Goal: Find specific page/section: Find specific page/section

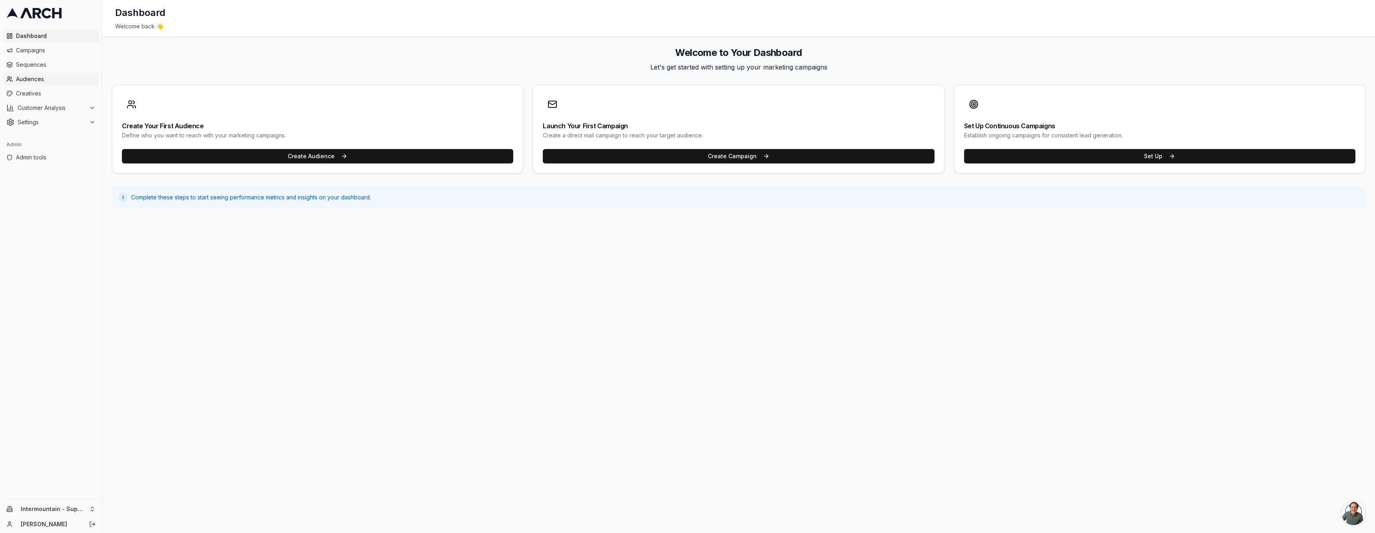
click at [59, 79] on span "Audiences" at bounding box center [56, 79] width 80 height 8
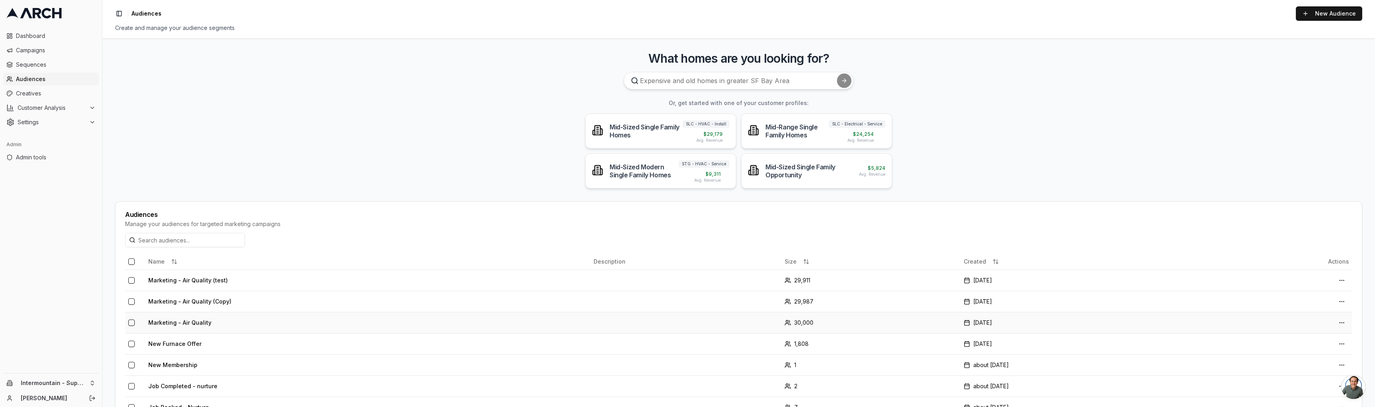
click at [243, 321] on td "Marketing - Air Quality" at bounding box center [367, 322] width 445 height 21
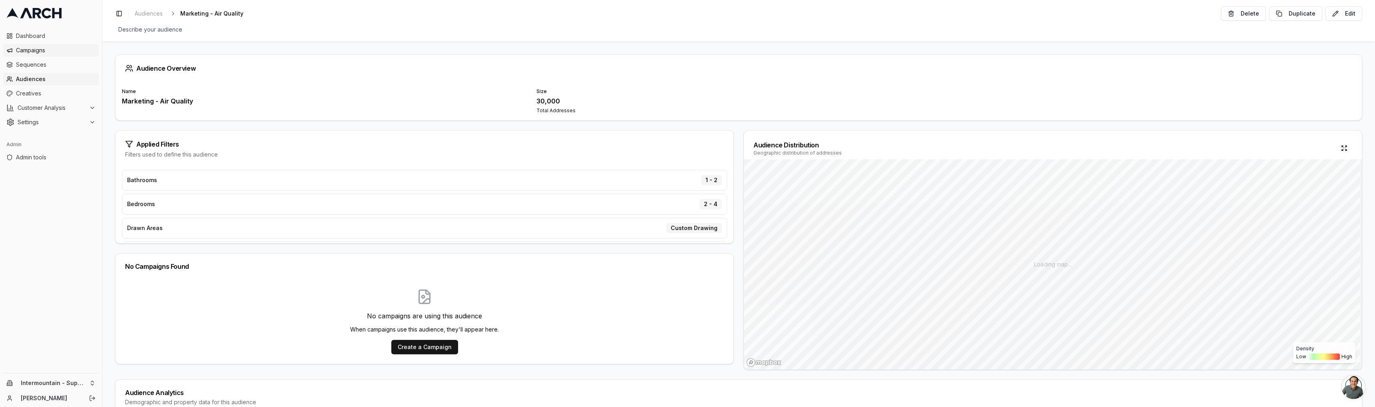
click at [44, 48] on span "Campaigns" at bounding box center [56, 50] width 80 height 8
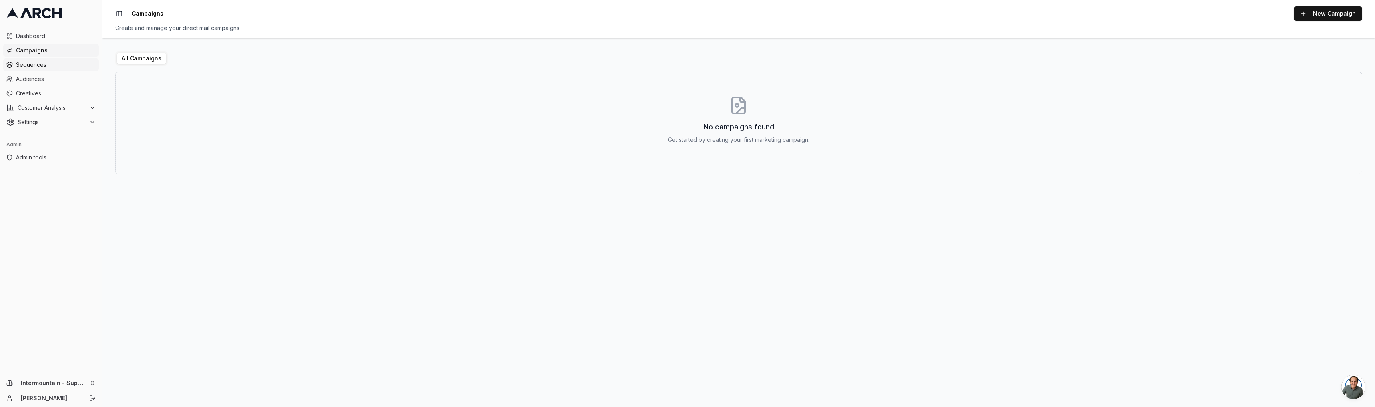
click at [50, 65] on span "Sequences" at bounding box center [56, 65] width 80 height 8
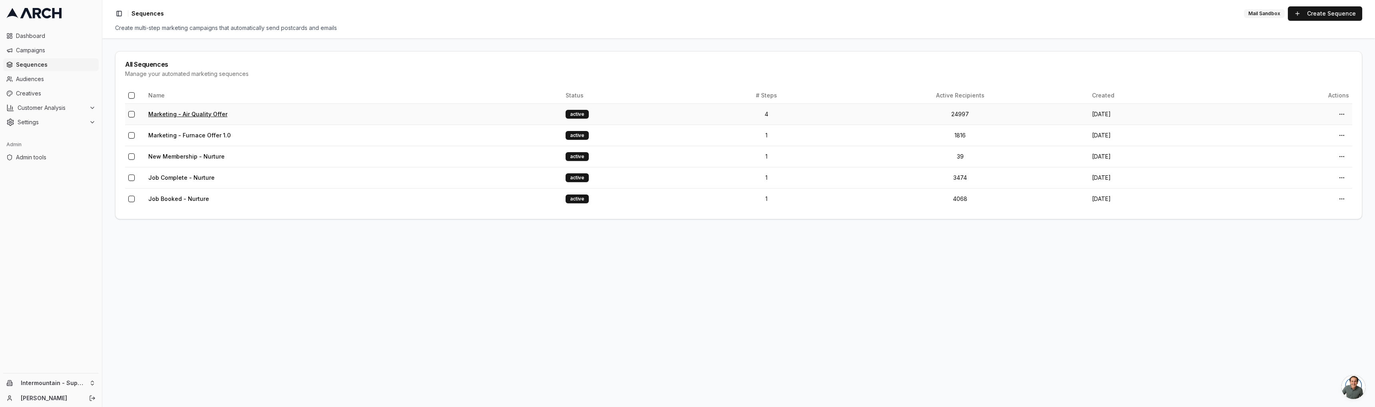
click at [196, 114] on link "Marketing - Air Quality Offer" at bounding box center [187, 114] width 79 height 7
